Goal: Find specific page/section: Locate item on page

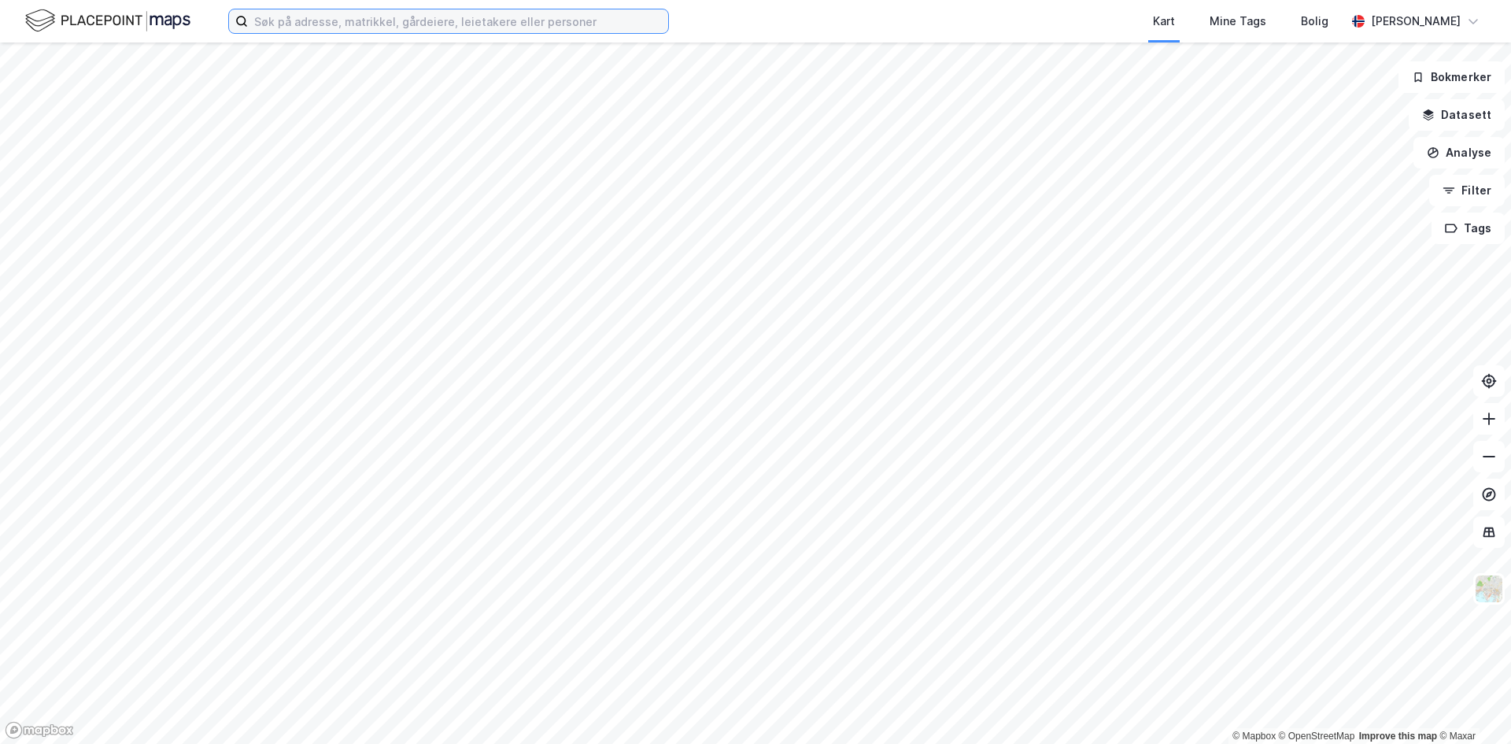
click at [411, 20] on input at bounding box center [458, 21] width 420 height 24
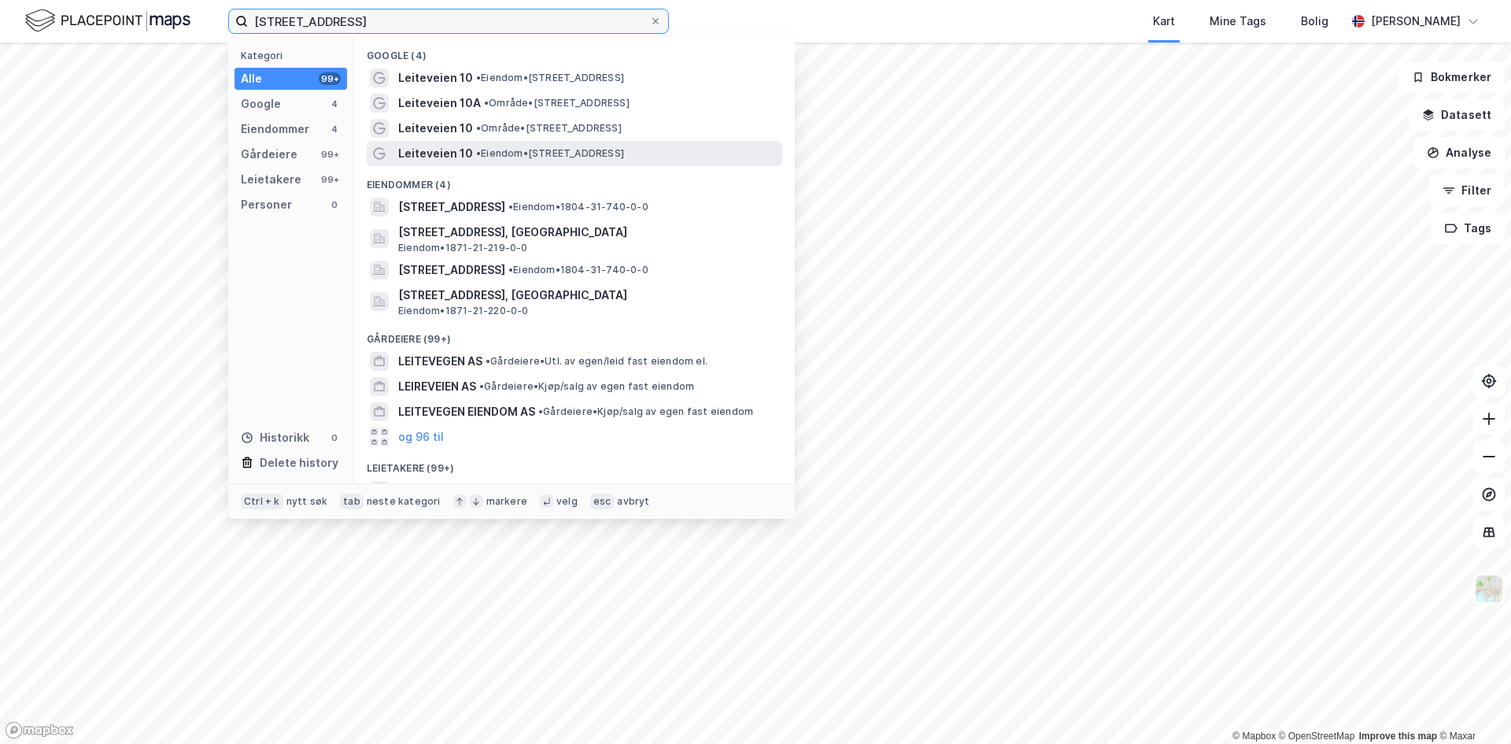
type input "[STREET_ADDRESS]"
click at [437, 155] on span "Leiteveien 10" at bounding box center [435, 153] width 75 height 19
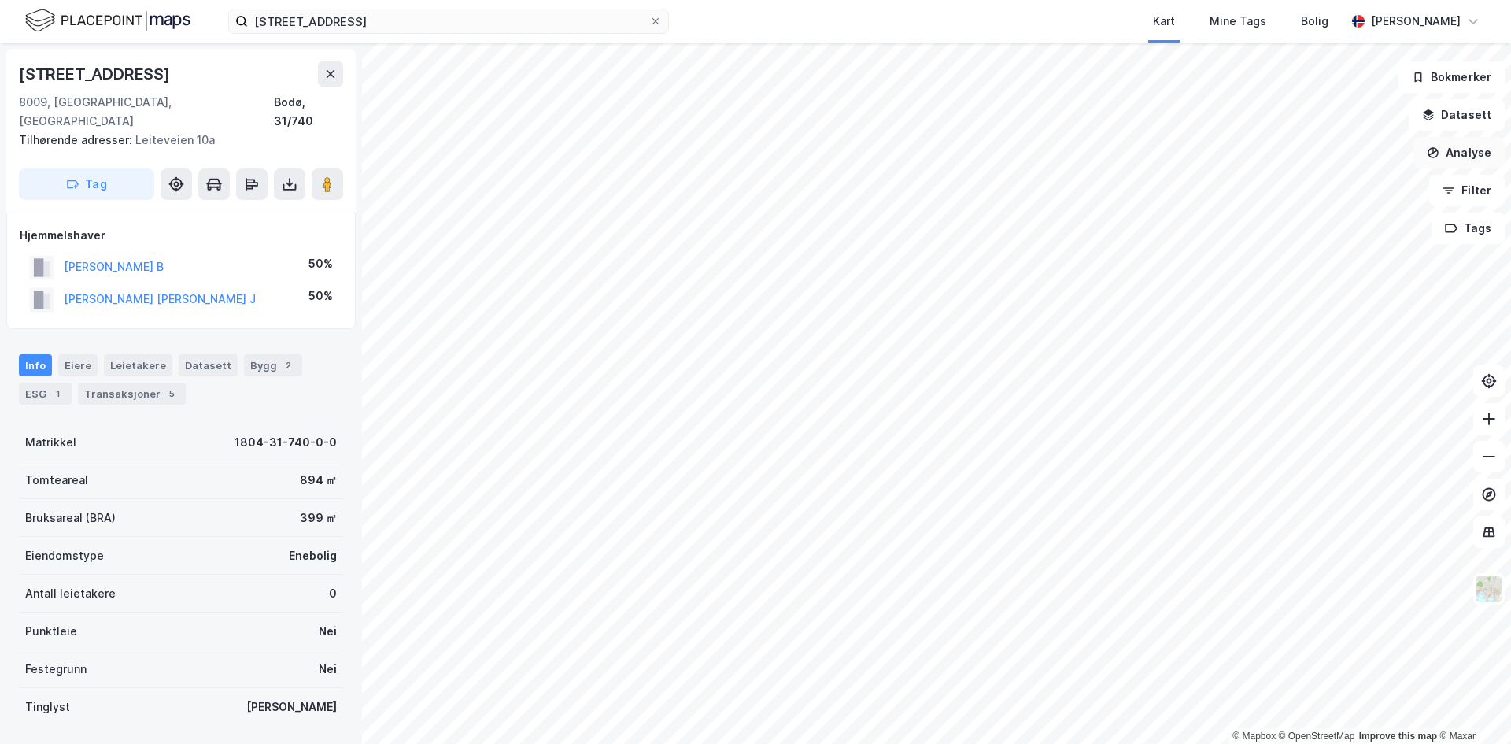
click at [1454, 140] on button "Analyse" at bounding box center [1459, 152] width 91 height 31
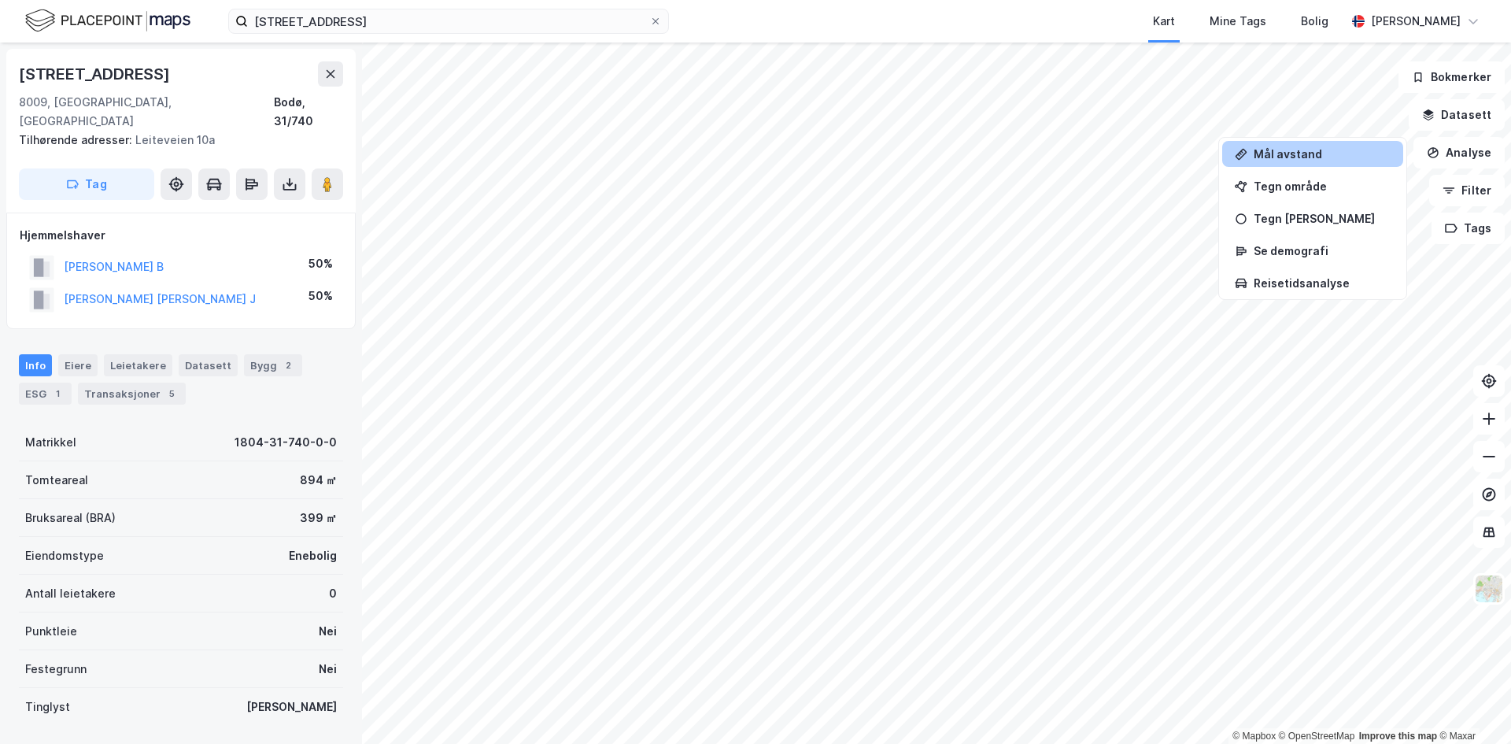
click at [1272, 152] on div "Mål avstand" at bounding box center [1322, 153] width 137 height 13
